Goal: Find specific page/section: Find specific page/section

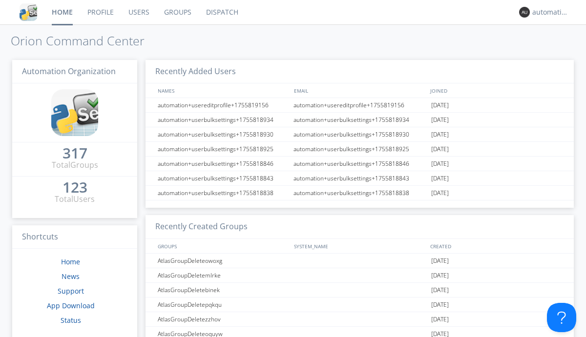
click at [221, 12] on link "Dispatch" at bounding box center [222, 12] width 47 height 24
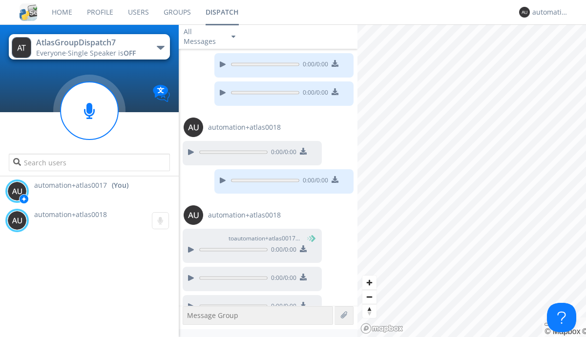
scroll to position [609, 0]
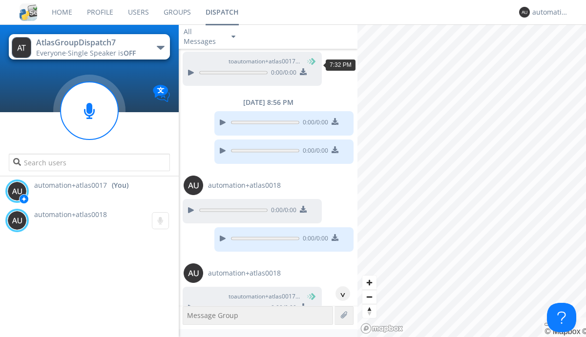
scroll to position [45, 0]
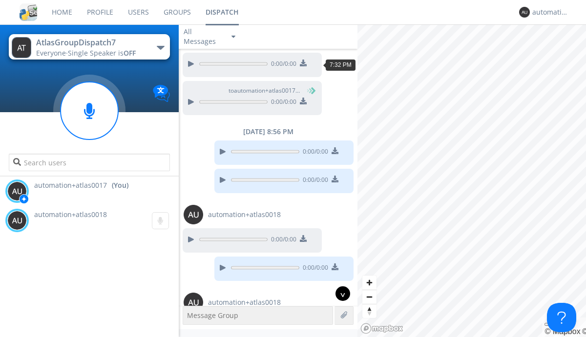
click at [339, 294] on div "^" at bounding box center [342, 293] width 15 height 15
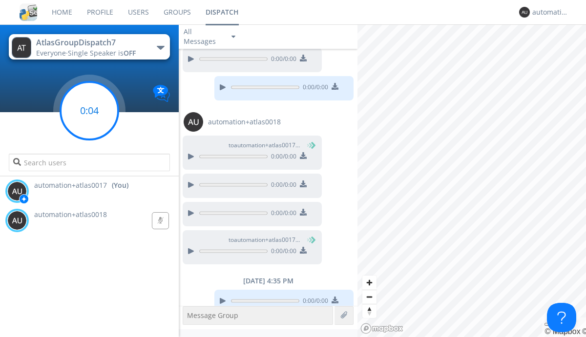
scroll to position [629, 0]
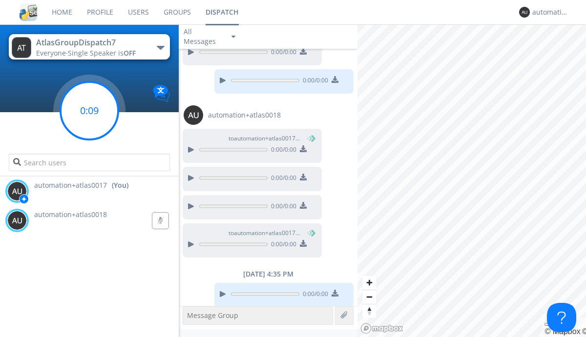
click at [89, 111] on g at bounding box center [90, 111] width 58 height 58
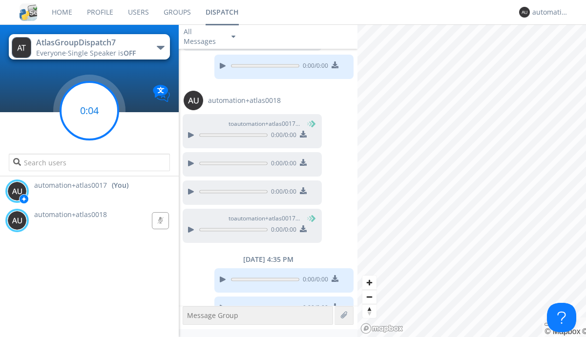
scroll to position [657, 0]
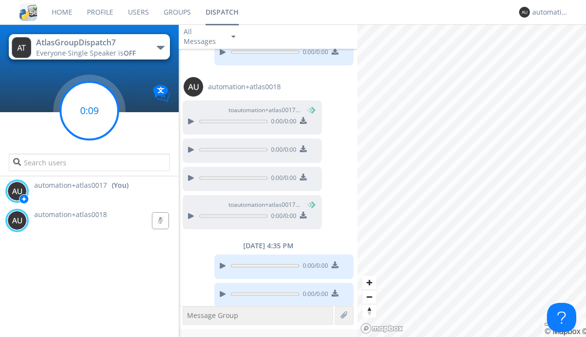
click at [89, 111] on g at bounding box center [90, 111] width 58 height 58
click at [548, 12] on div "automation+atlas0017" at bounding box center [550, 12] width 37 height 10
